Goal: Information Seeking & Learning: Learn about a topic

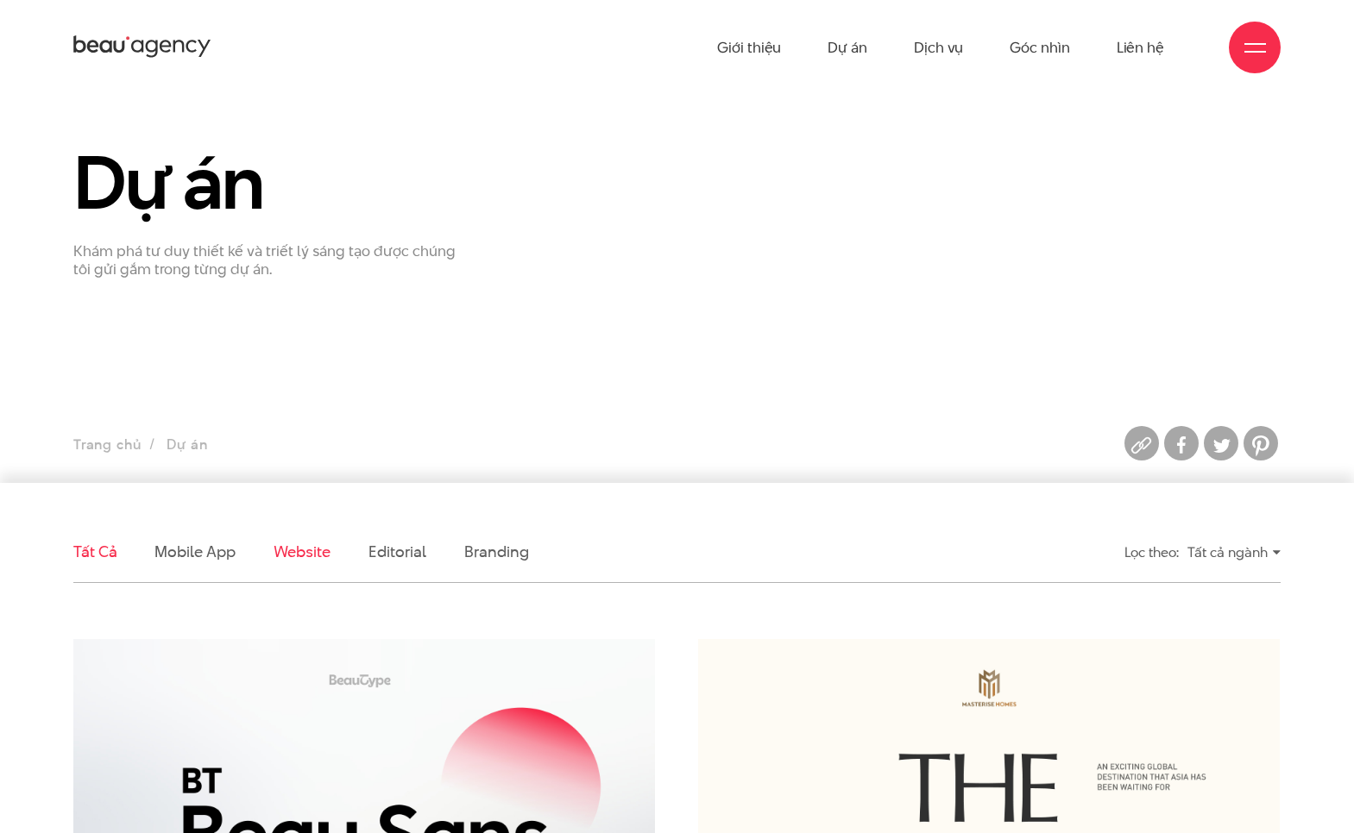
click at [275, 550] on link "Website" at bounding box center [301, 552] width 57 height 22
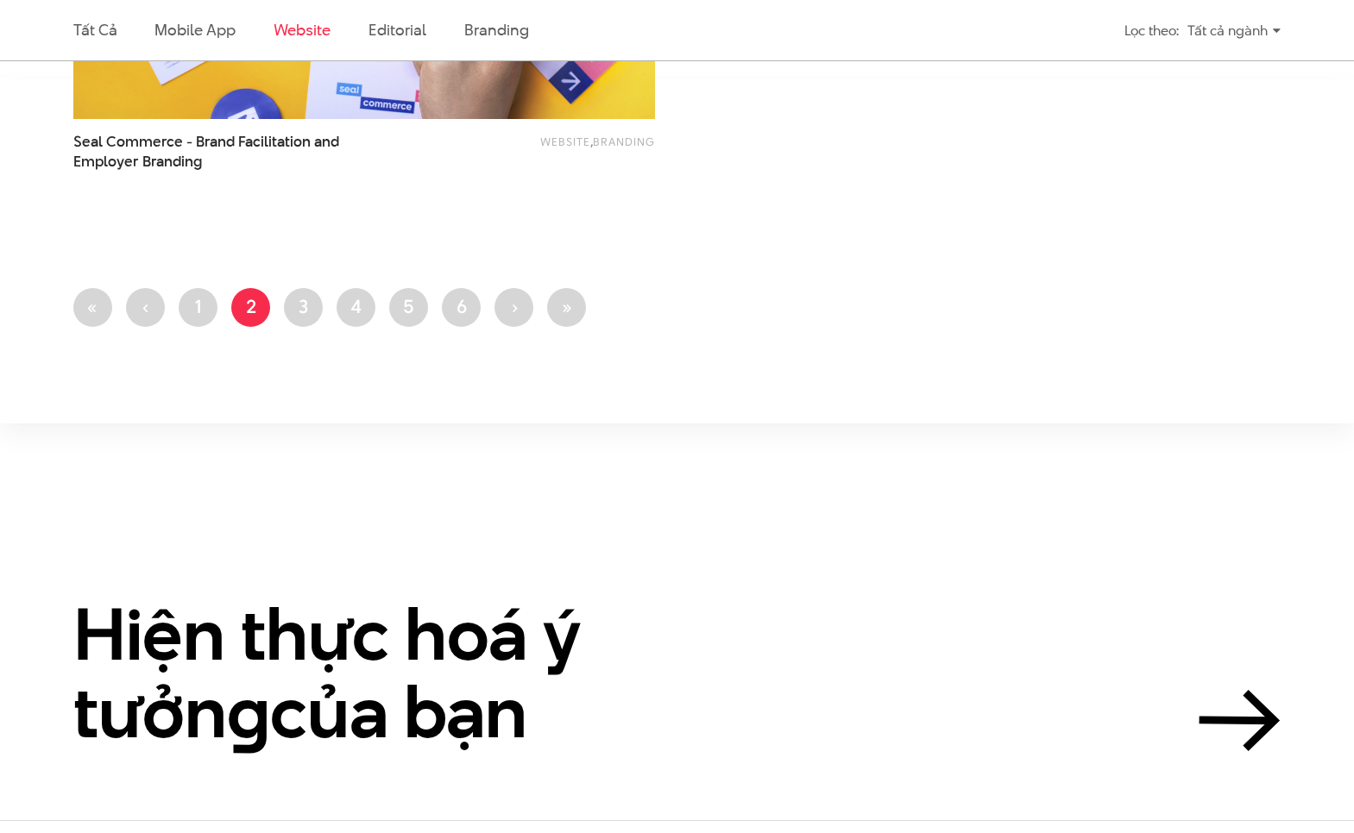
scroll to position [3513, 0]
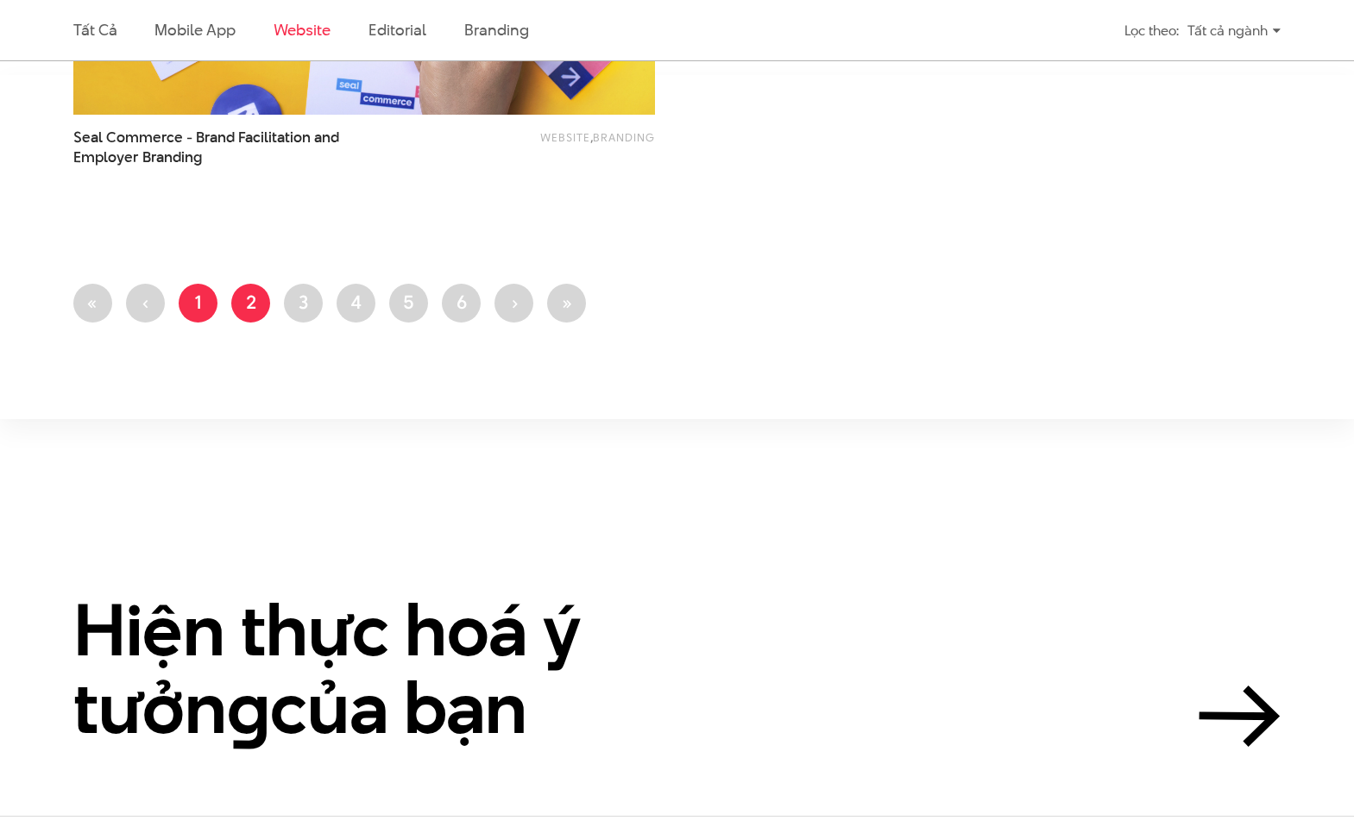
click at [184, 310] on link "Trang 1" at bounding box center [198, 303] width 39 height 39
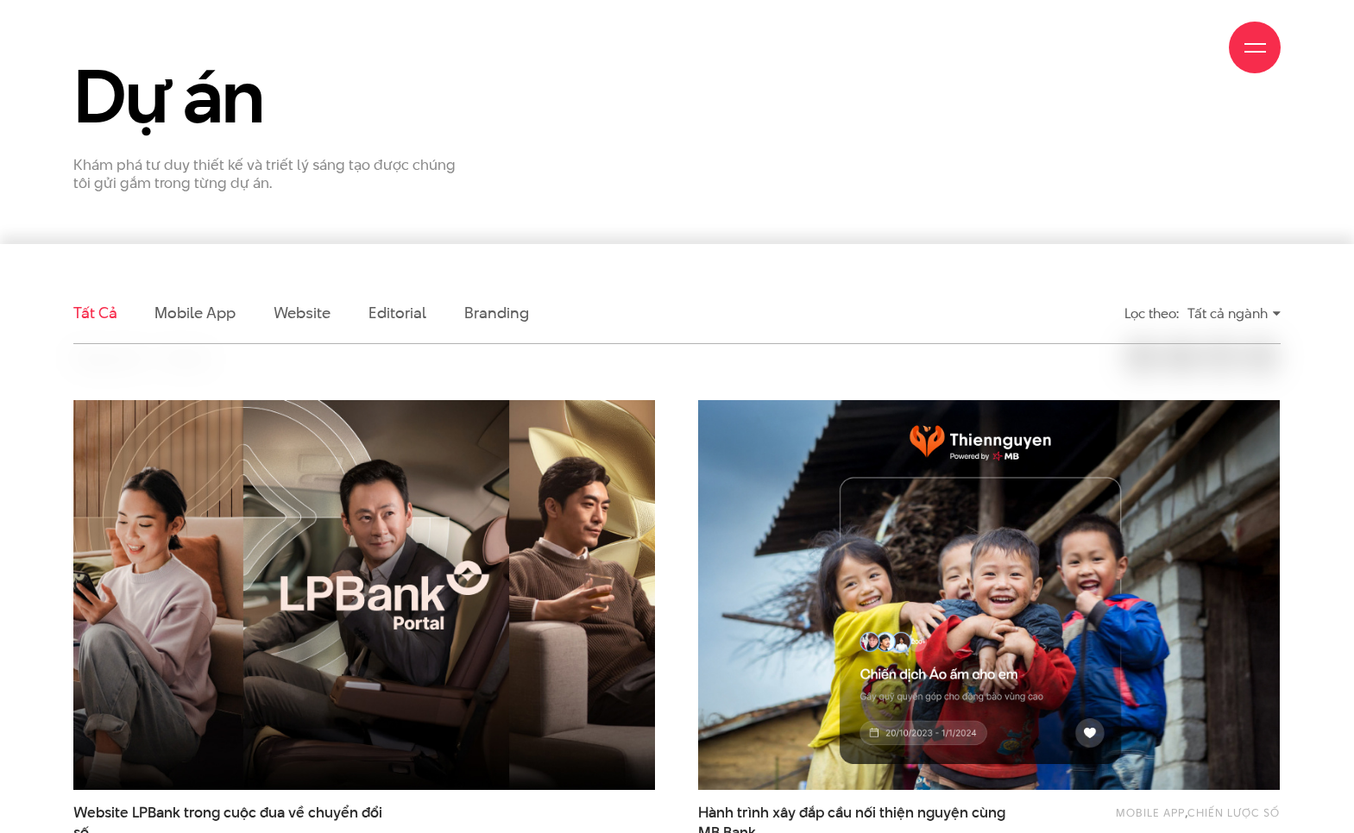
scroll to position [460, 0]
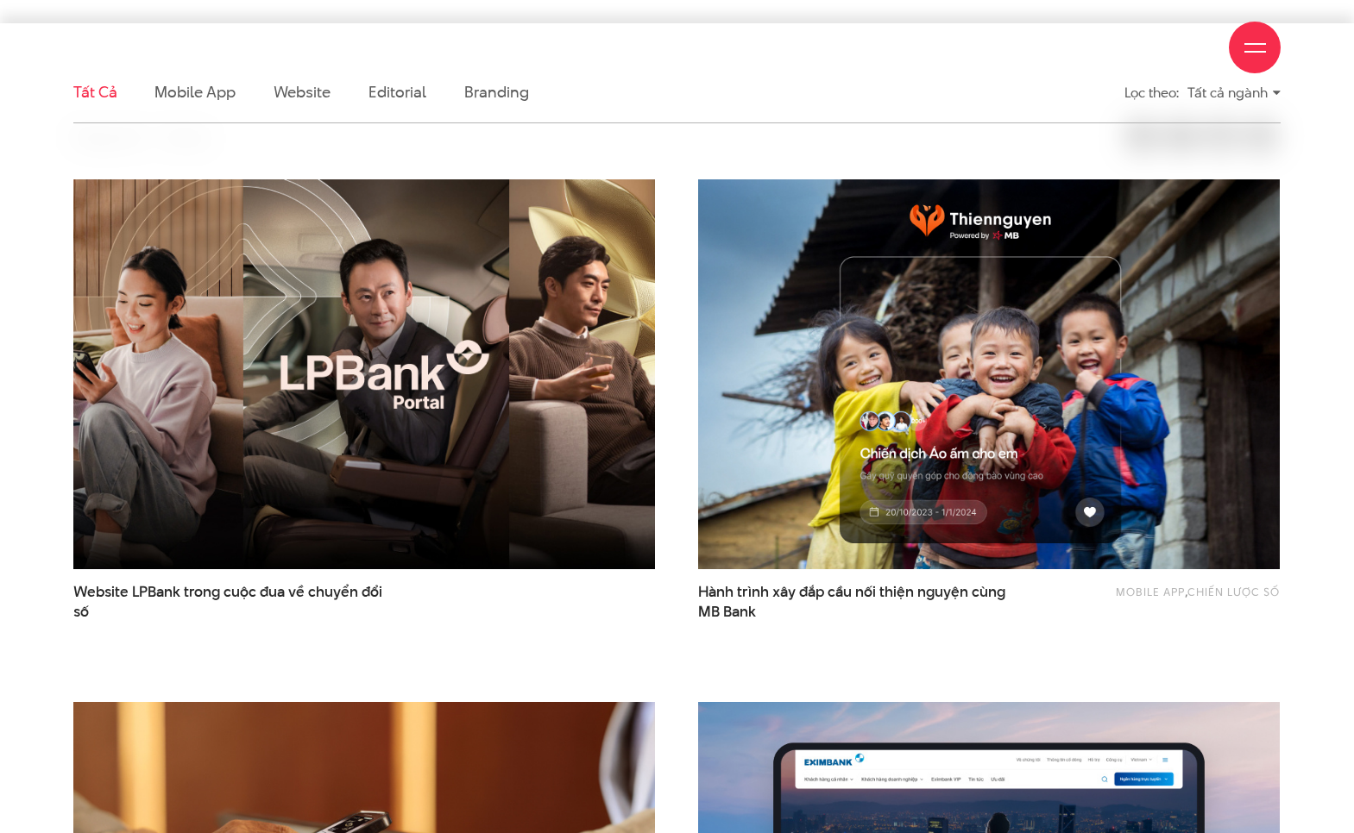
click at [437, 441] on img at bounding box center [363, 374] width 639 height 429
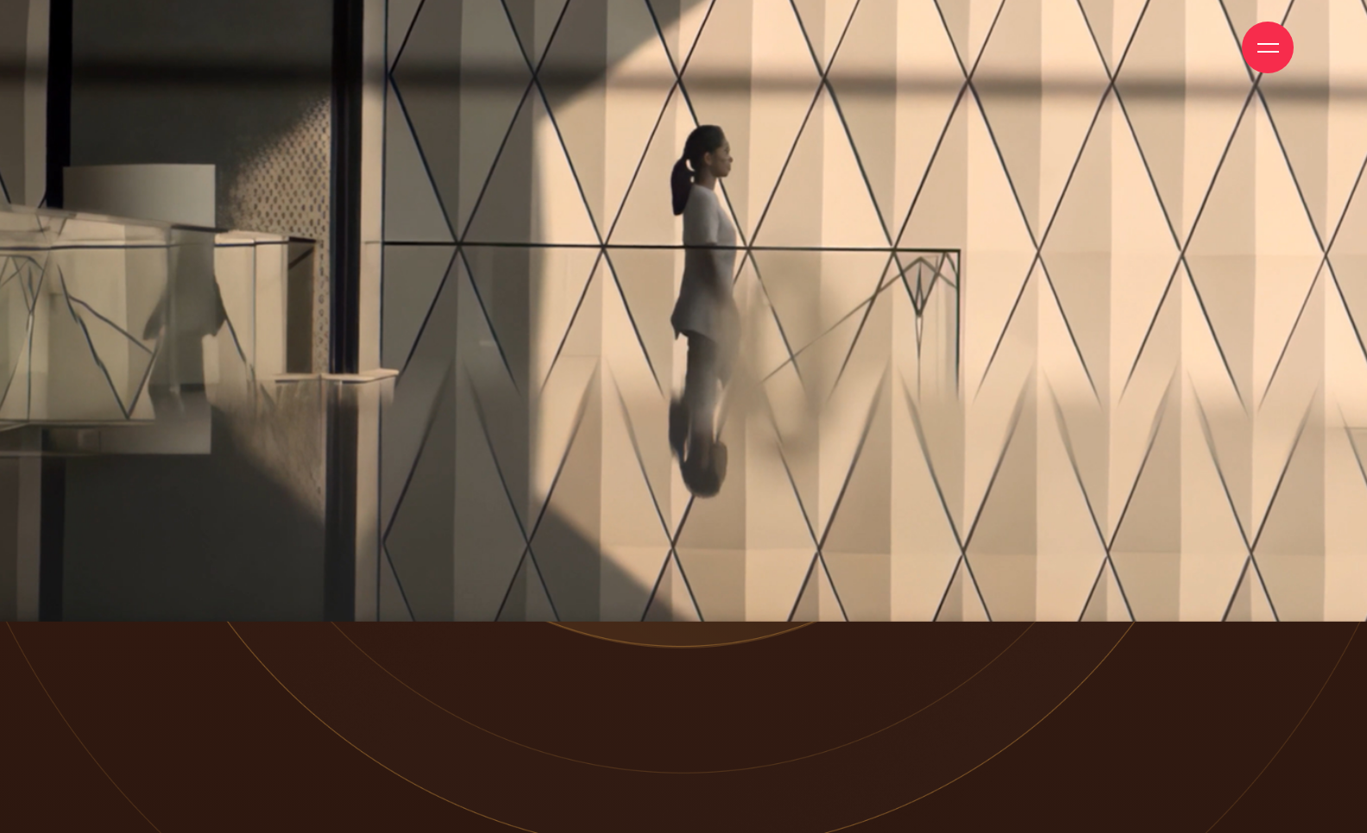
scroll to position [267, 0]
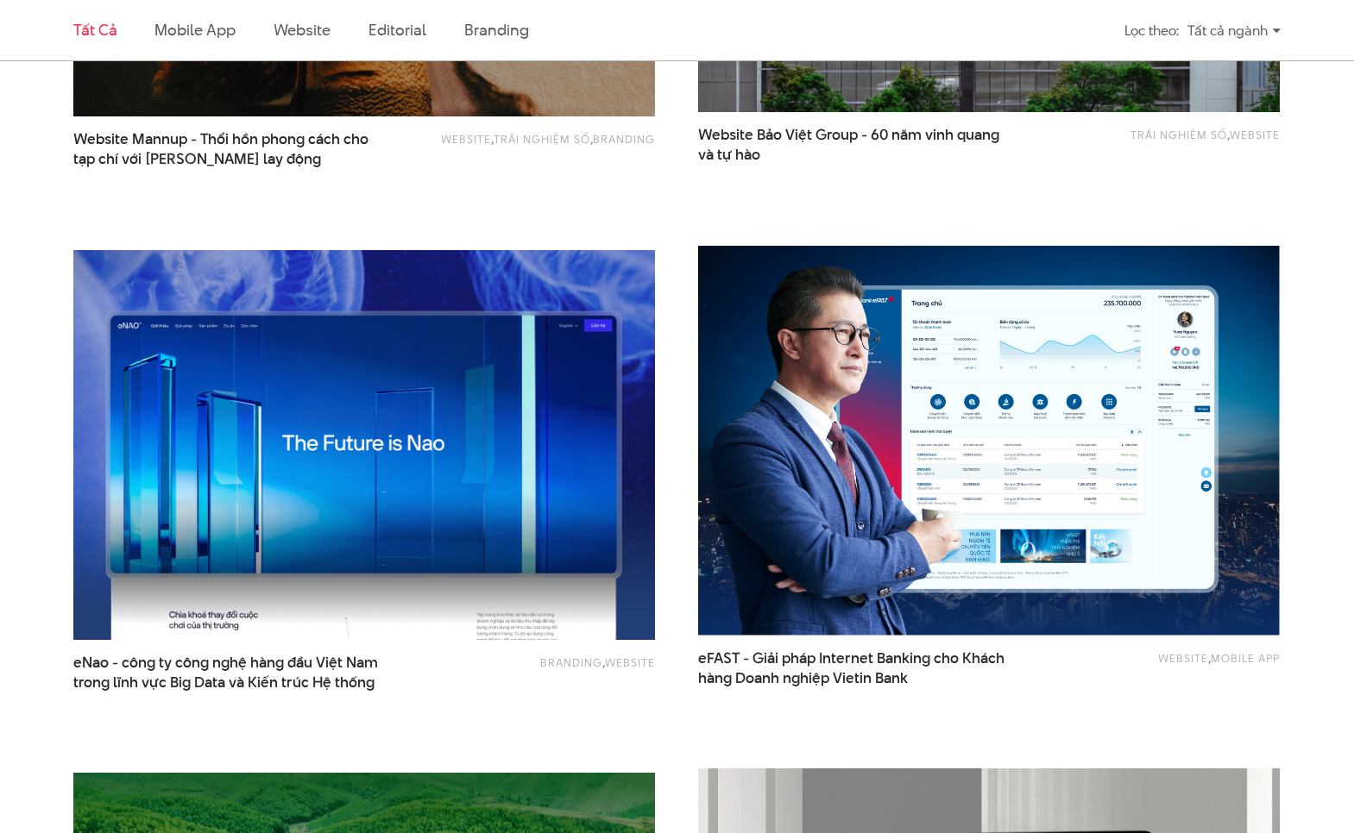
scroll to position [2185, 0]
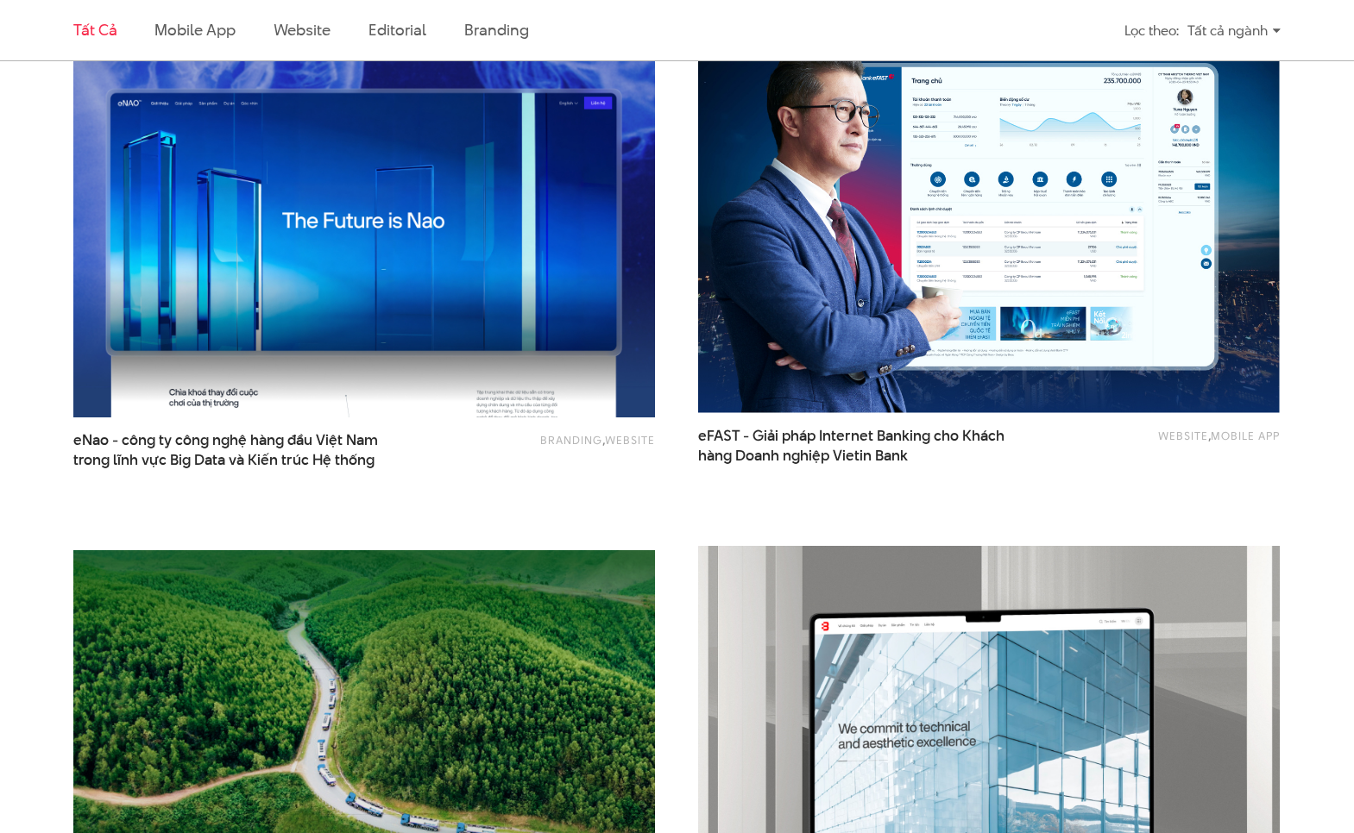
click at [326, 311] on img at bounding box center [363, 222] width 639 height 429
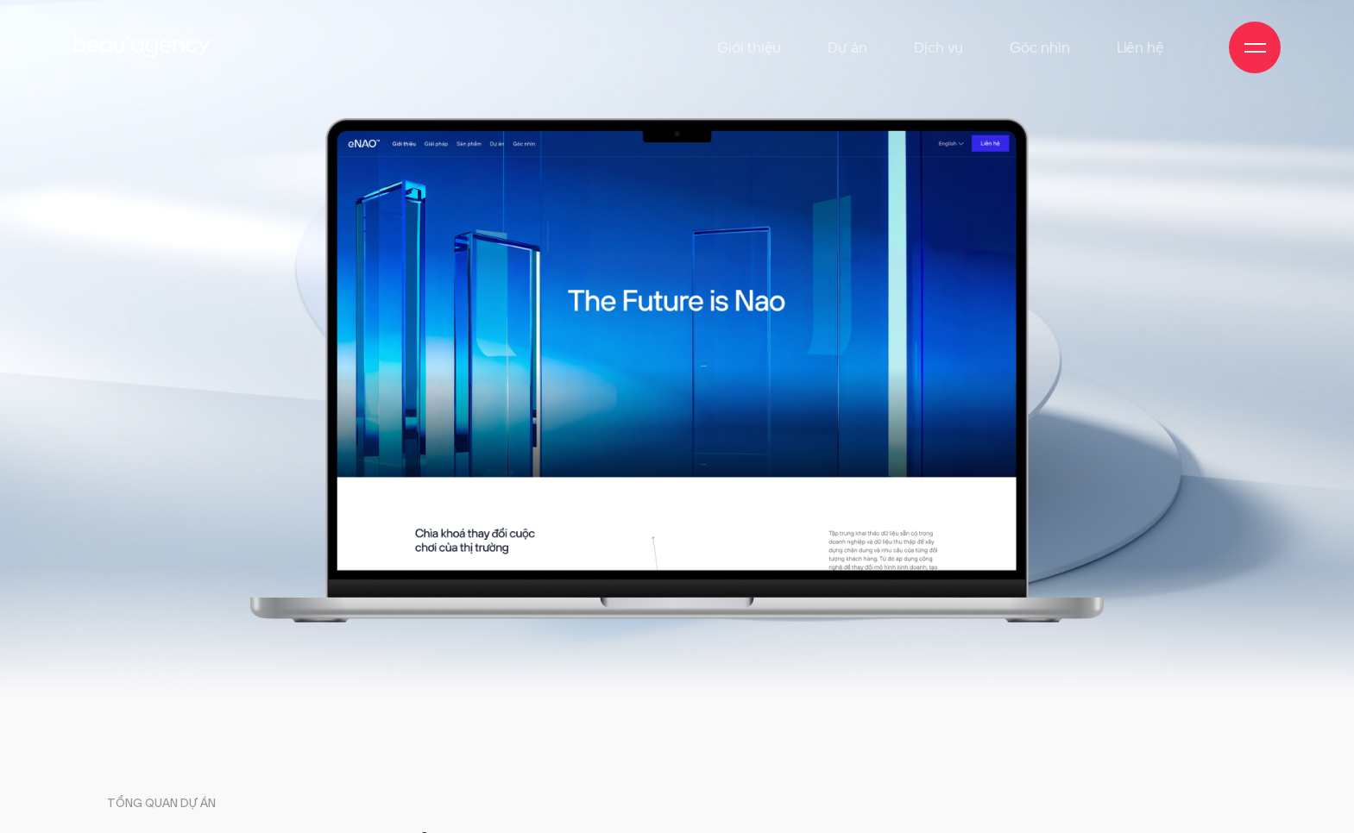
drag, startPoint x: 657, startPoint y: 574, endPoint x: 675, endPoint y: 566, distance: 18.9
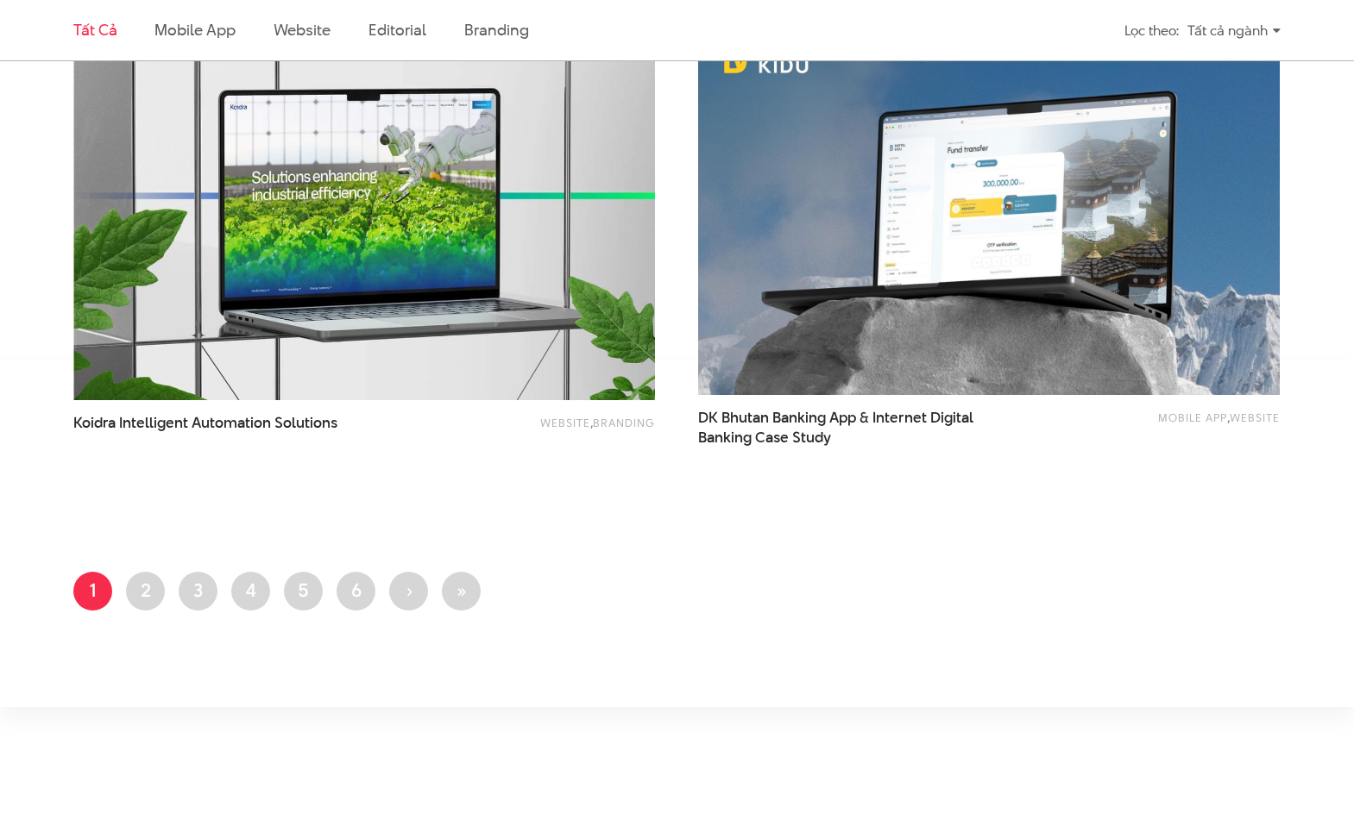
scroll to position [3214, 0]
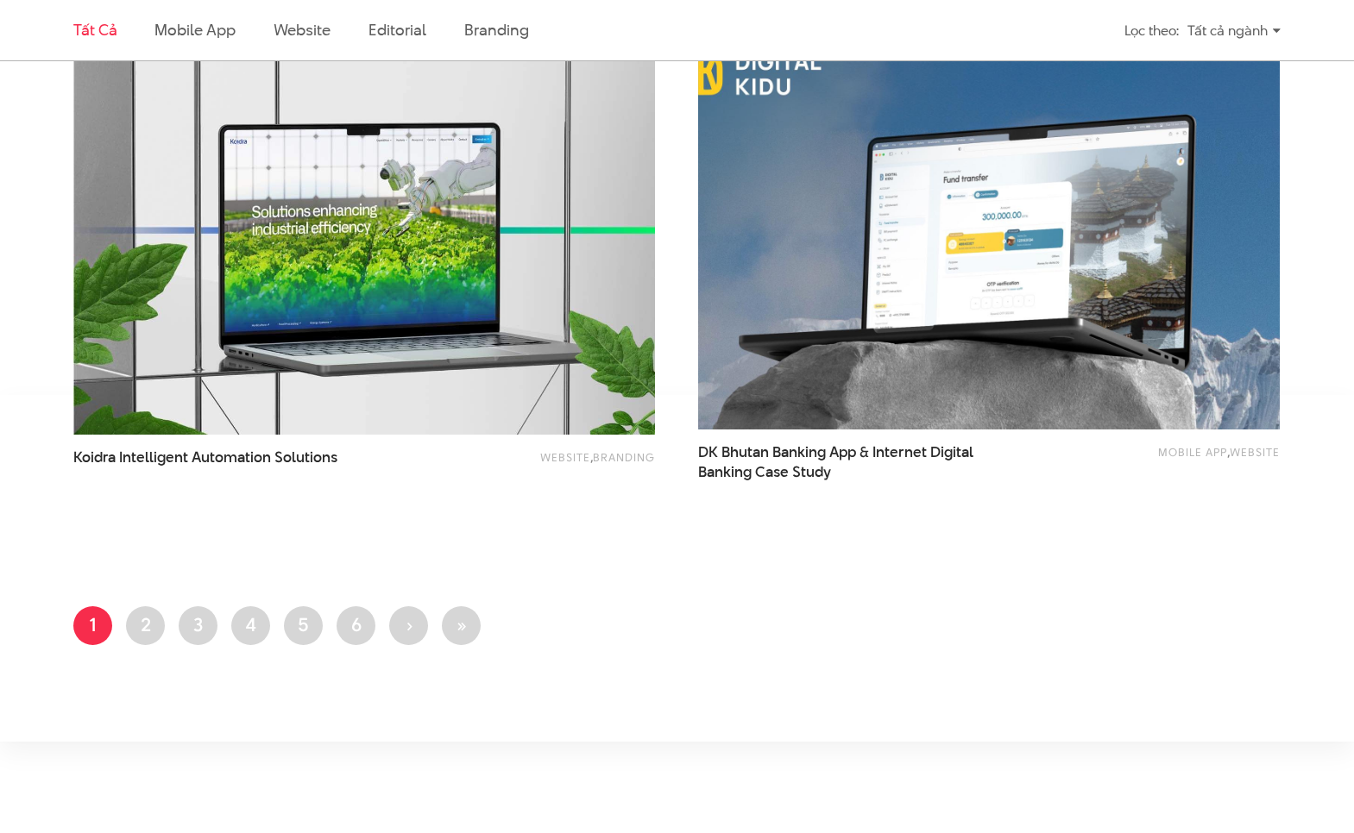
click at [886, 333] on img at bounding box center [988, 234] width 639 height 429
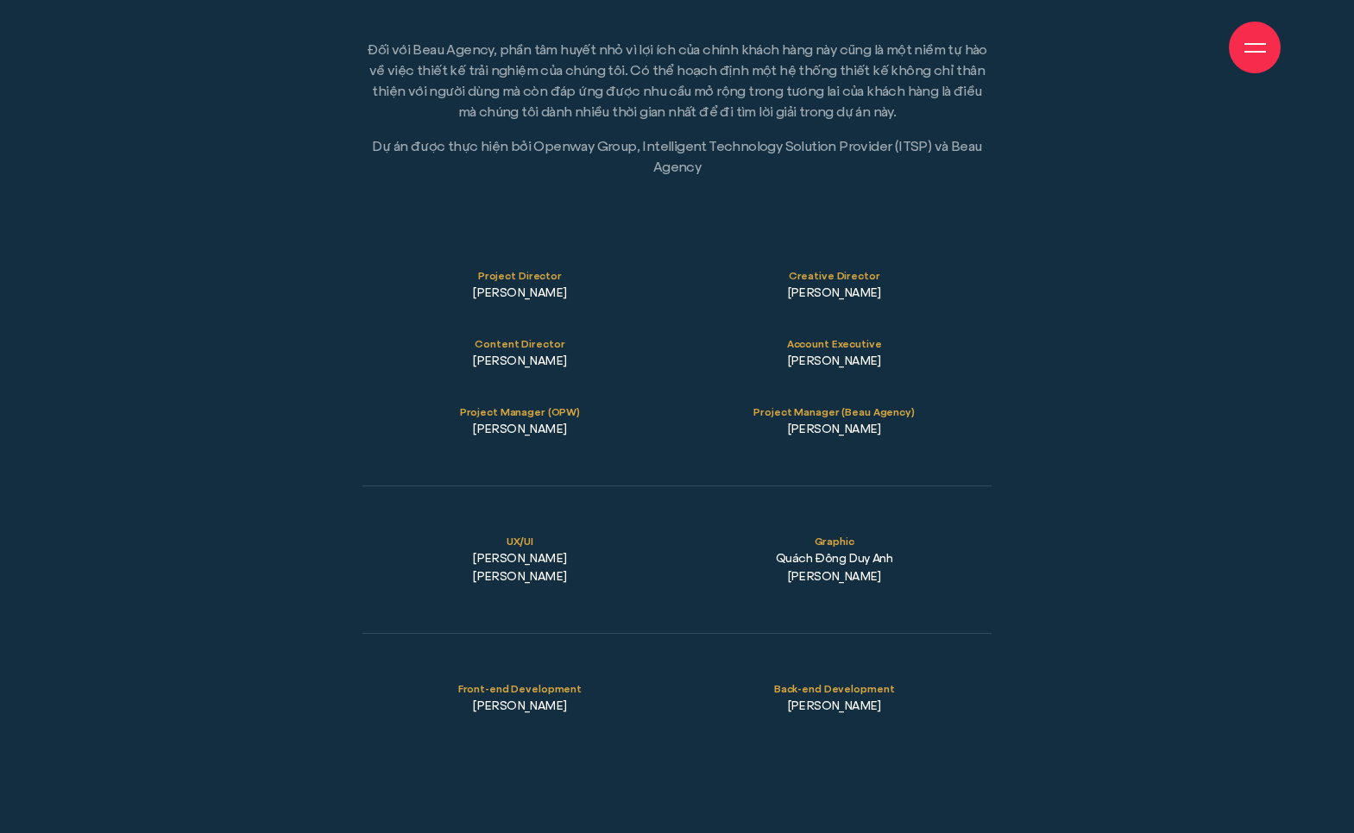
scroll to position [23466, 0]
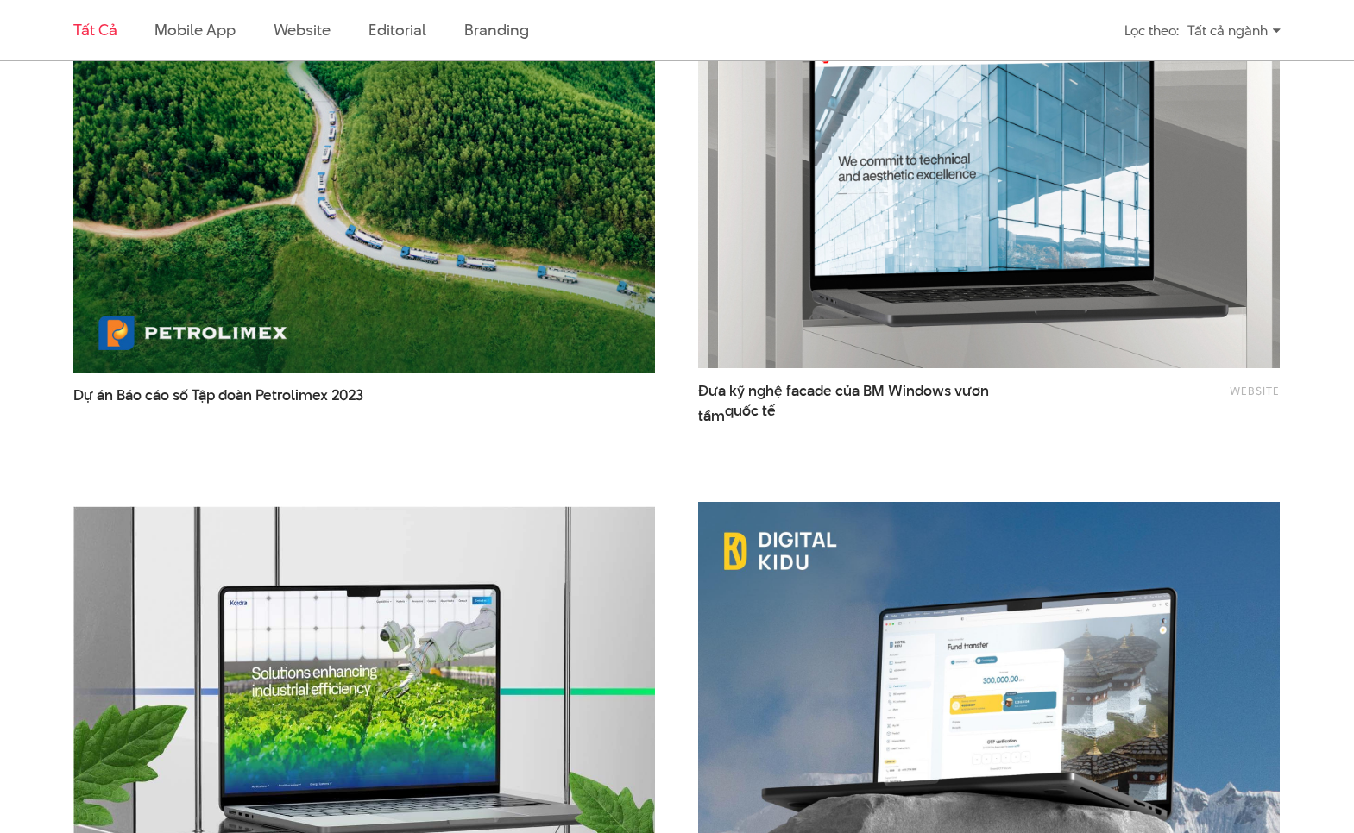
scroll to position [3214, 0]
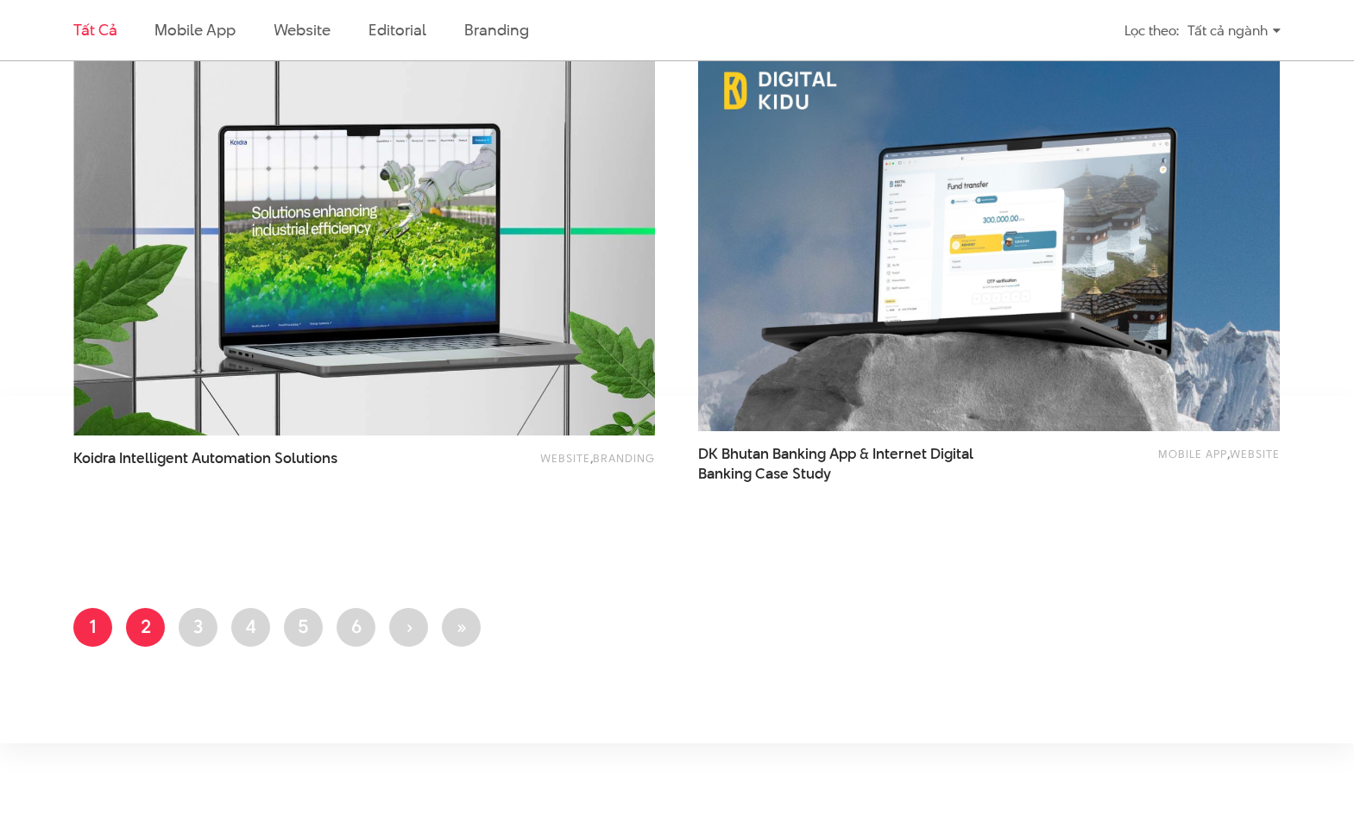
click at [141, 623] on link "Trang 2" at bounding box center [145, 627] width 39 height 39
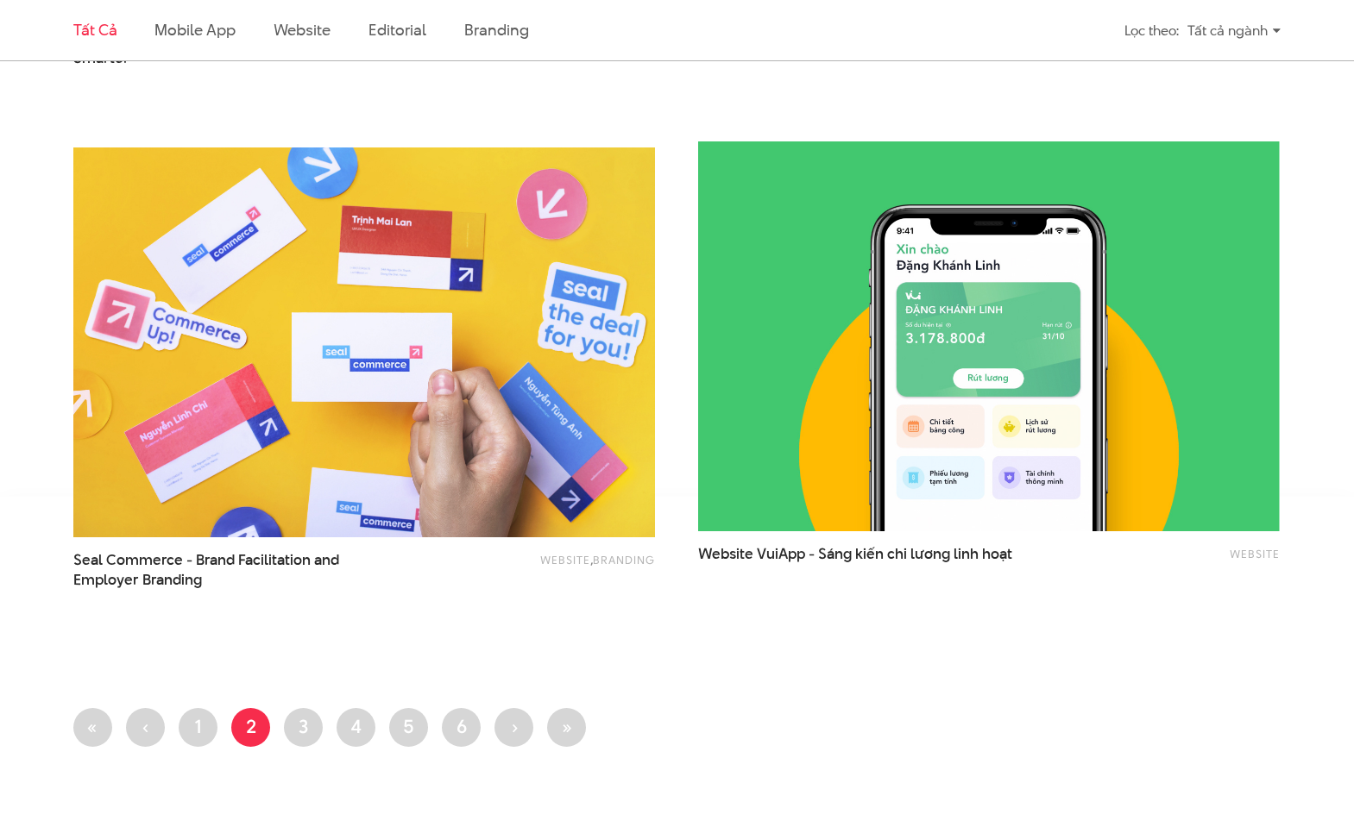
scroll to position [3106, 0]
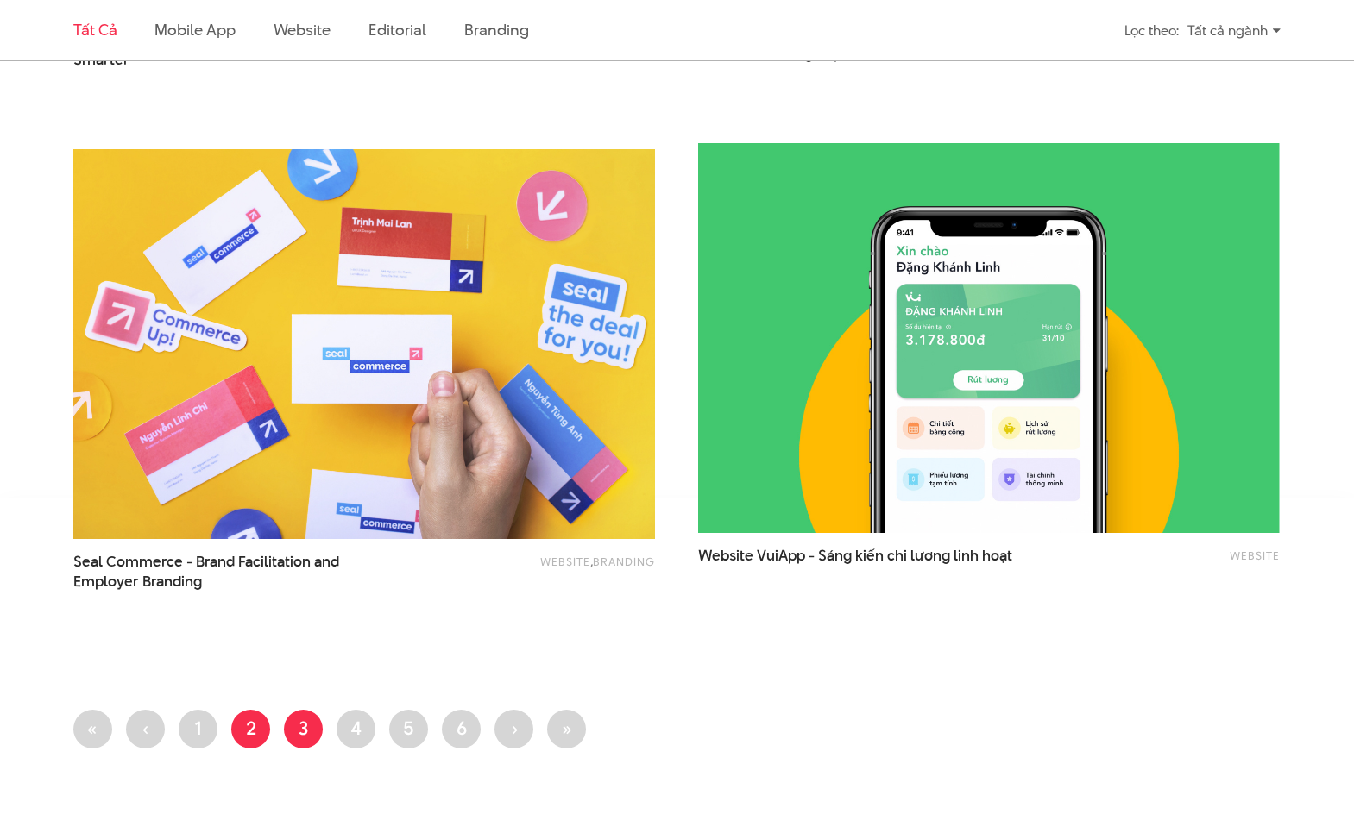
click at [302, 739] on link "Trang 3" at bounding box center [303, 729] width 39 height 39
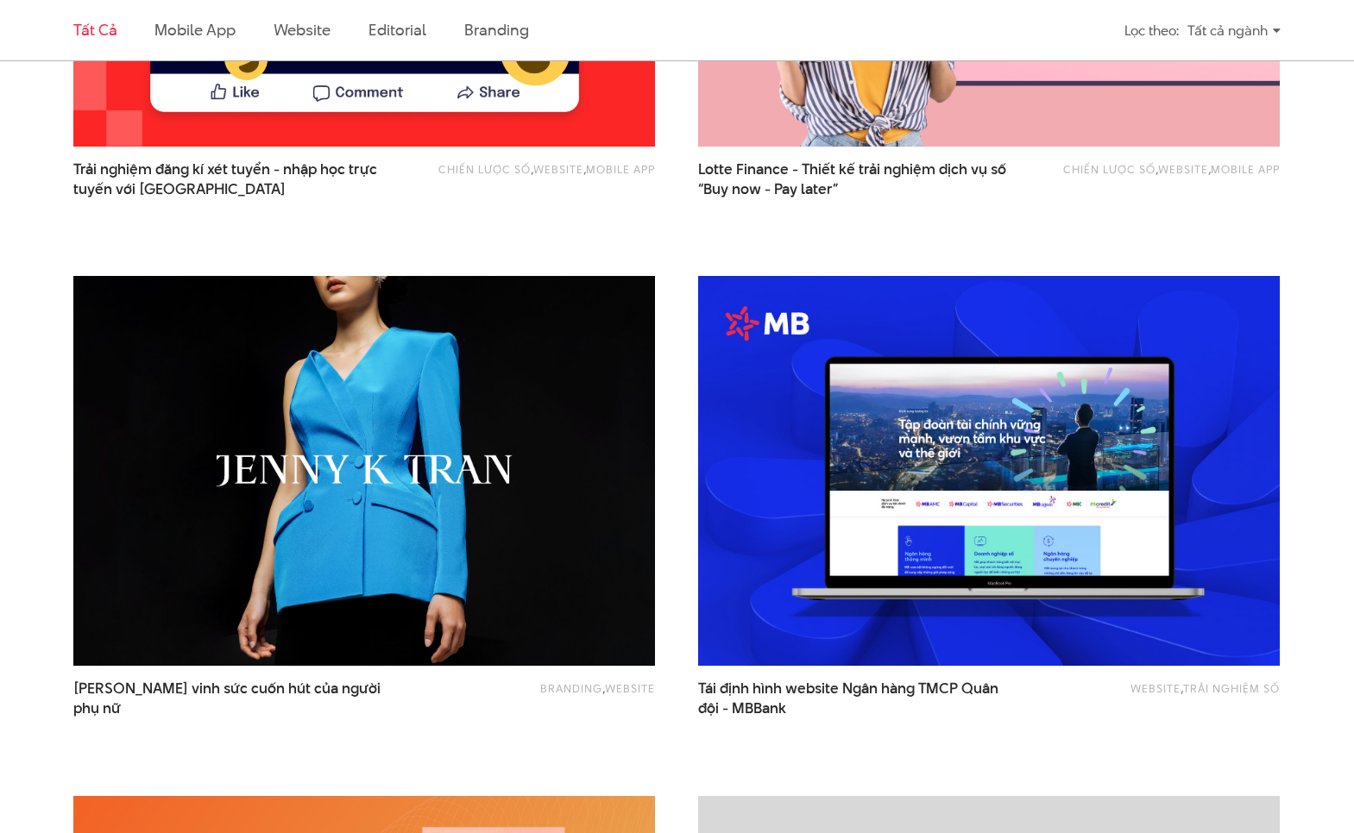
scroll to position [921, 0]
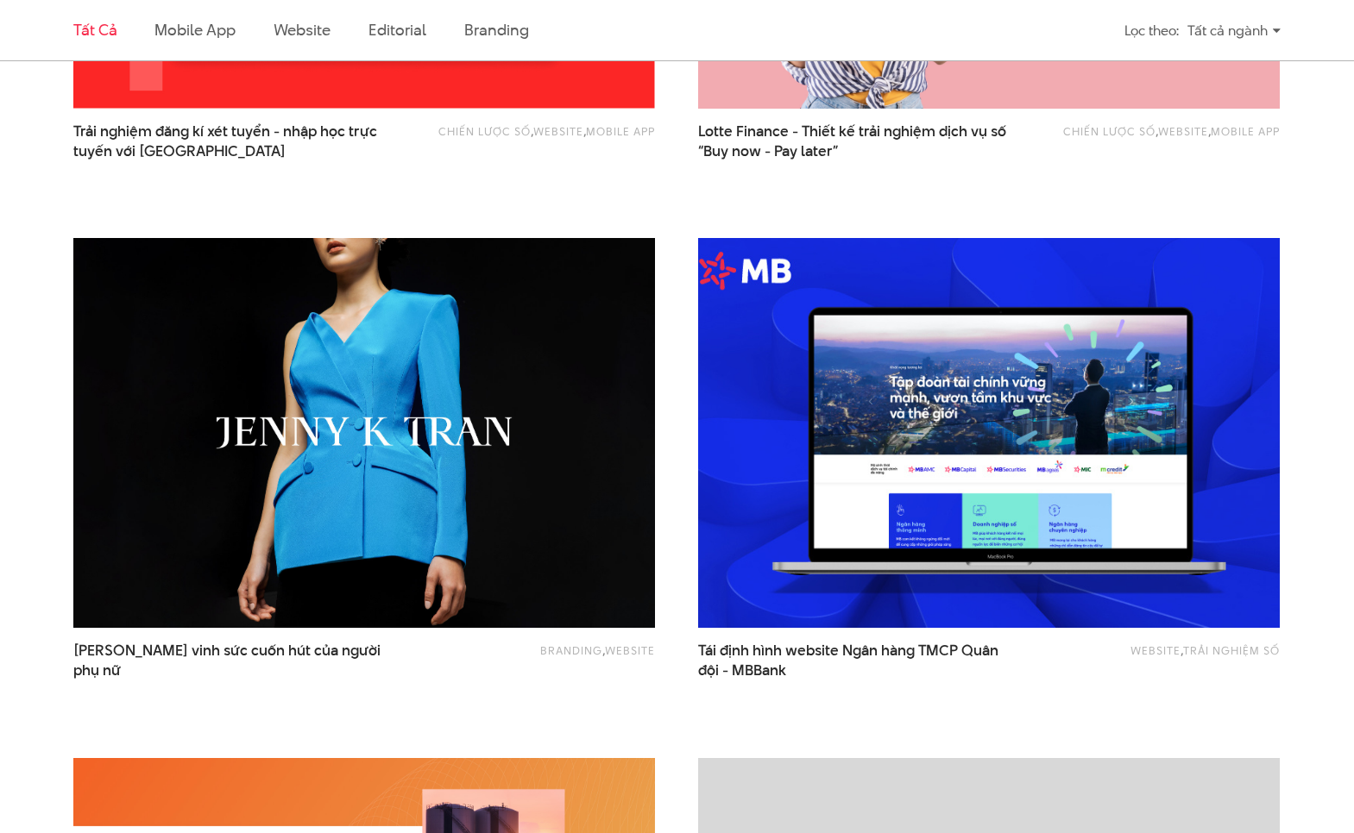
click at [857, 526] on img at bounding box center [988, 432] width 639 height 429
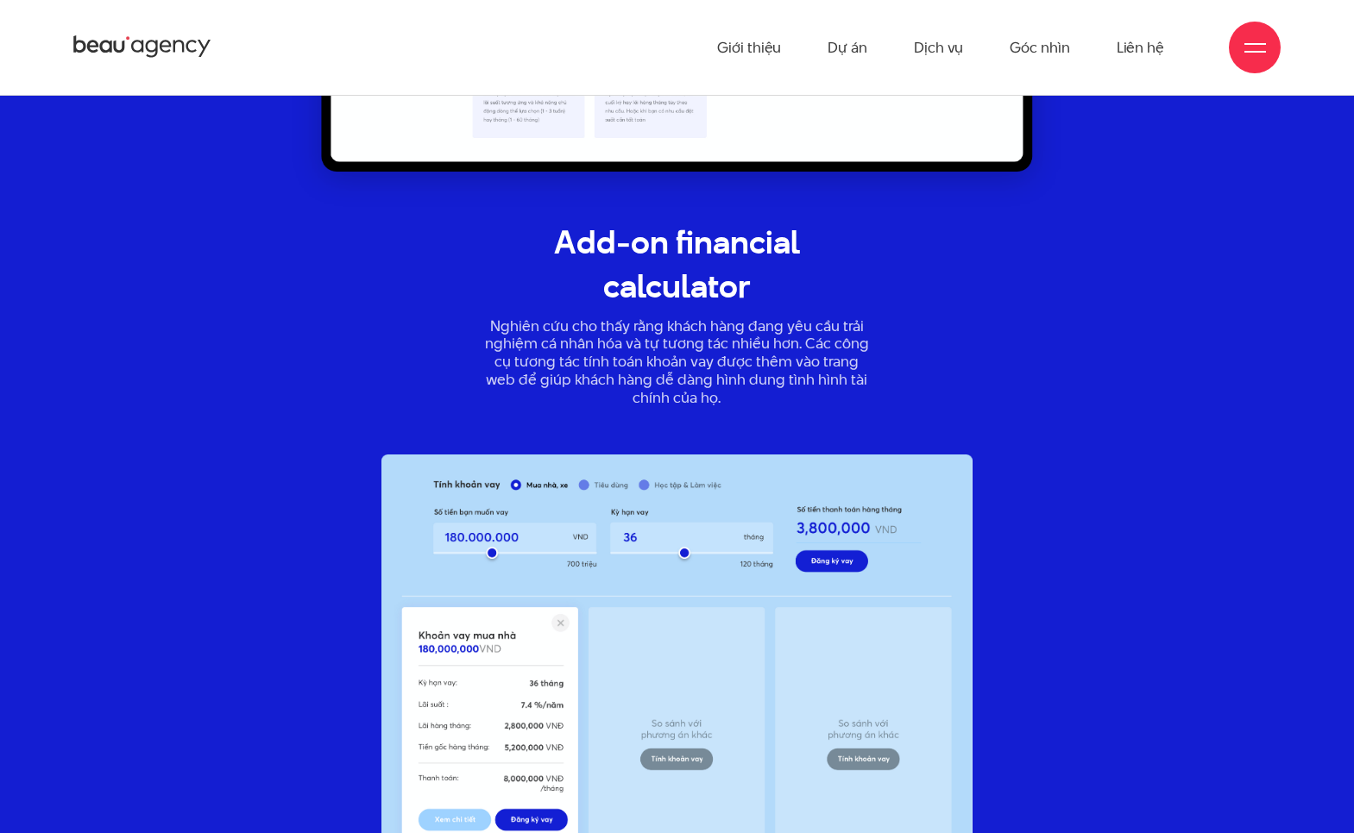
scroll to position [14707, 0]
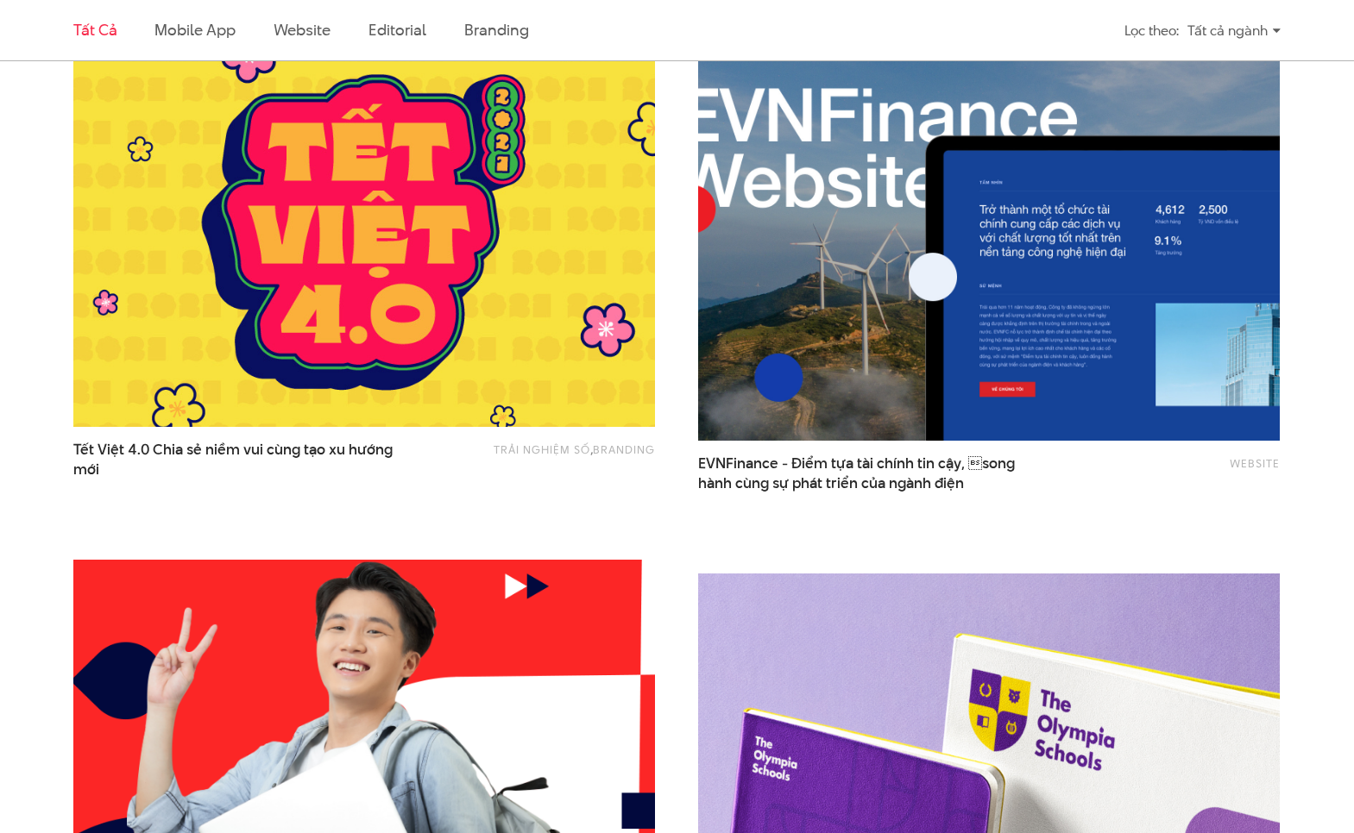
scroll to position [1948, 0]
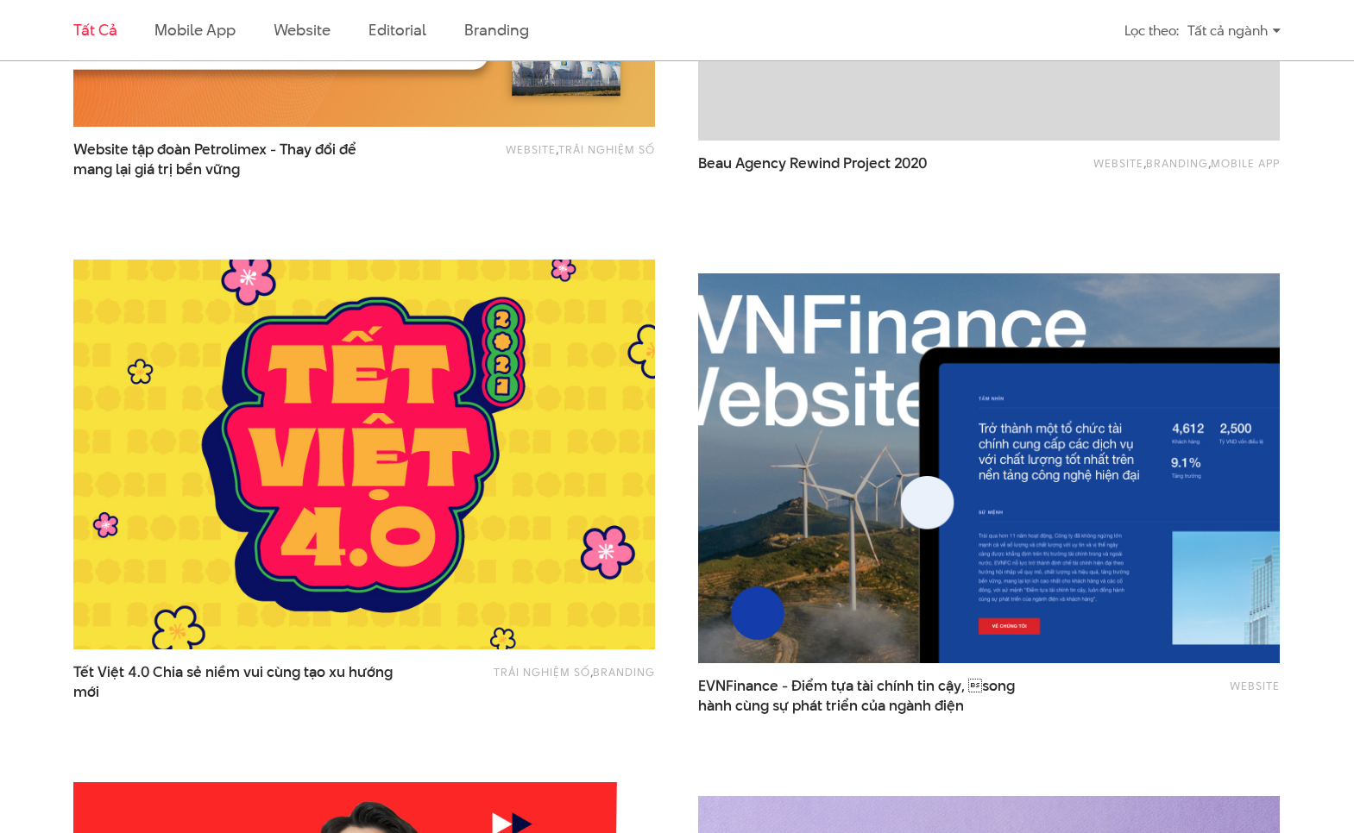
click at [860, 537] on img at bounding box center [988, 468] width 639 height 429
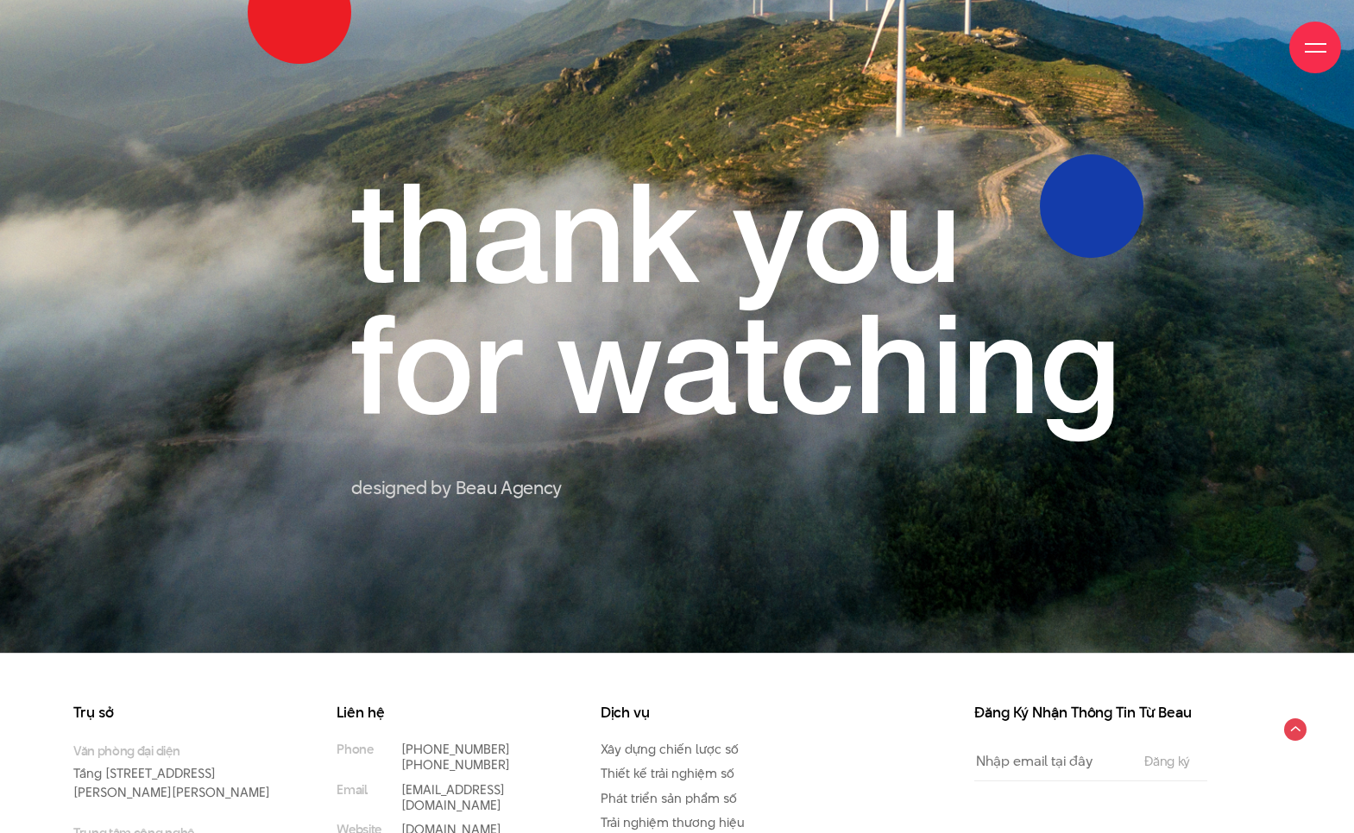
scroll to position [15415, 0]
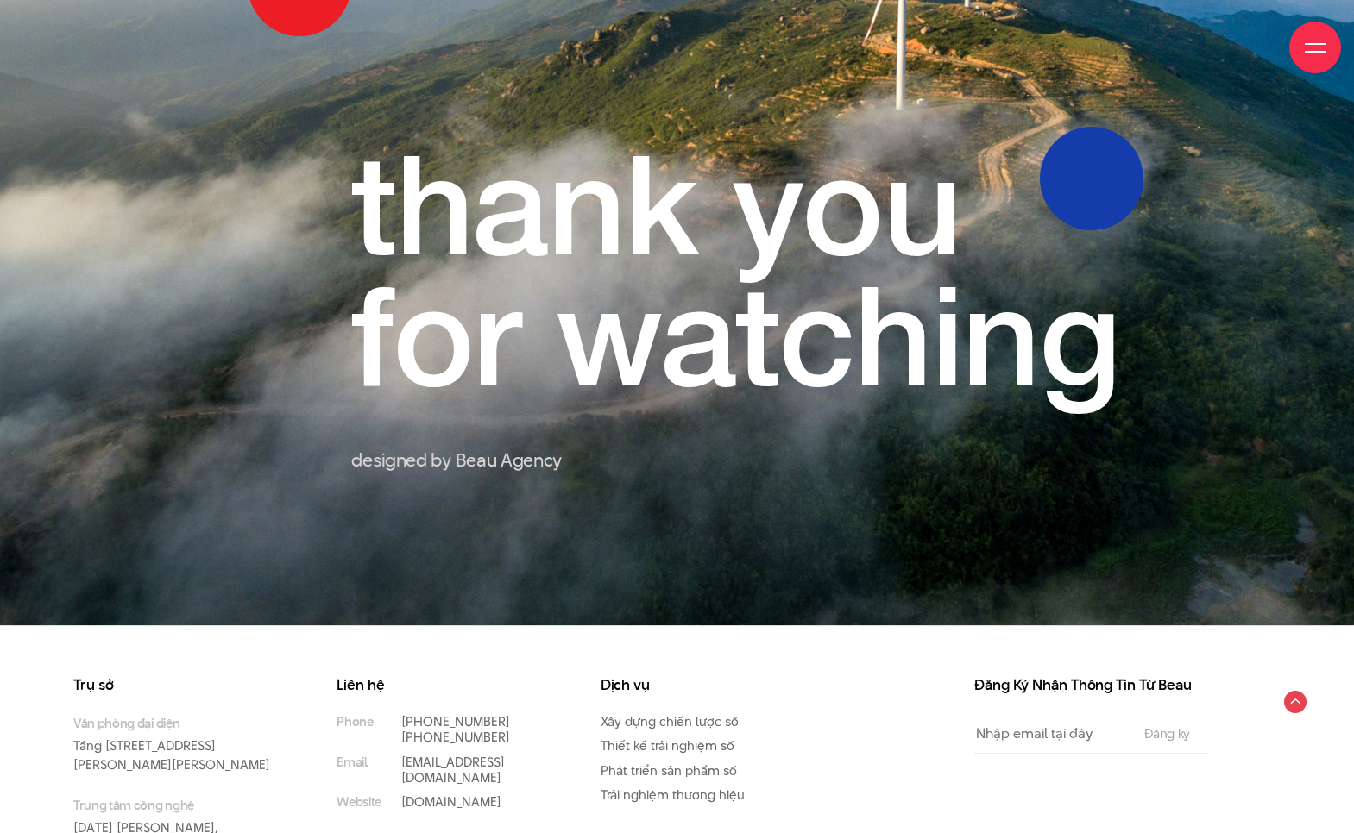
drag, startPoint x: 603, startPoint y: 589, endPoint x: 604, endPoint y: 581, distance: 8.7
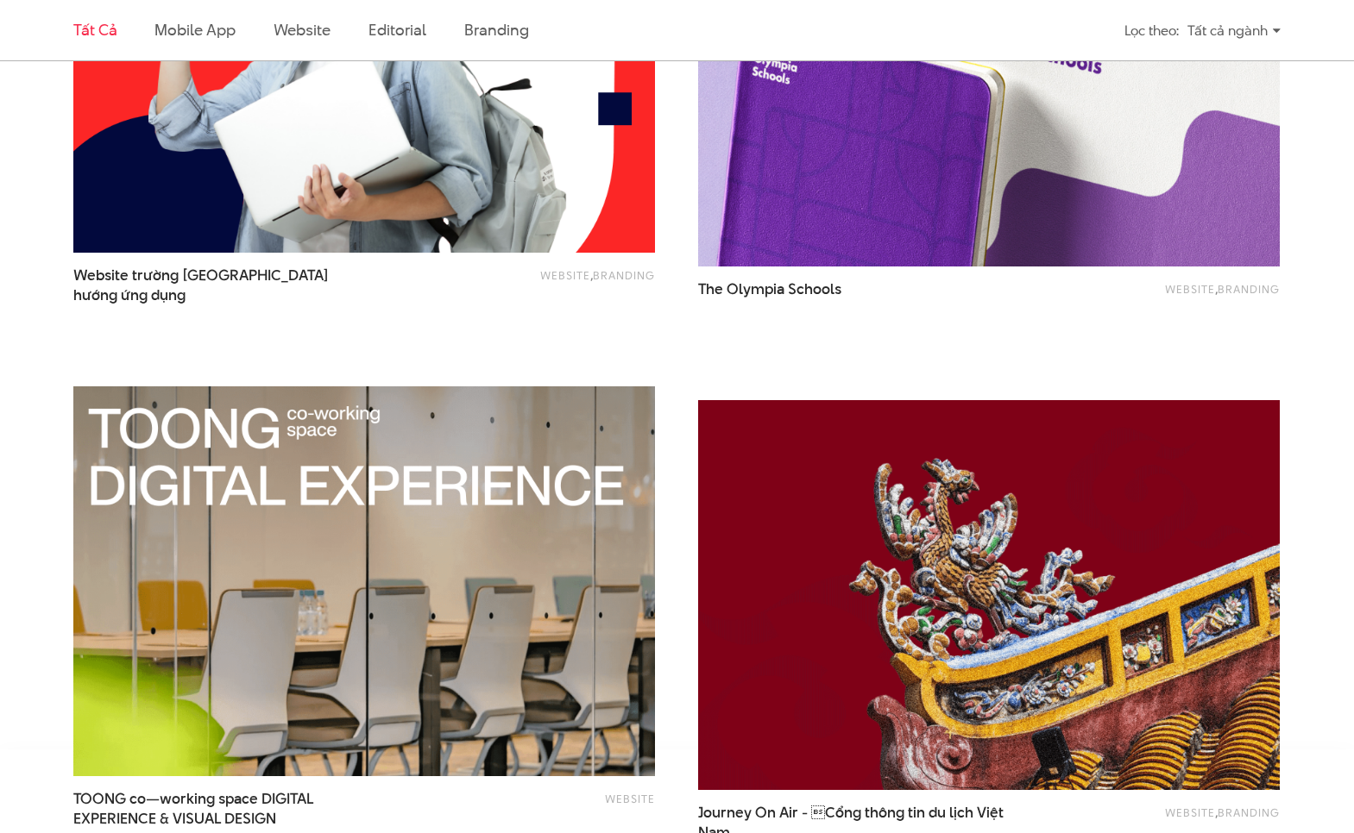
scroll to position [3214, 0]
